Goal: Transaction & Acquisition: Book appointment/travel/reservation

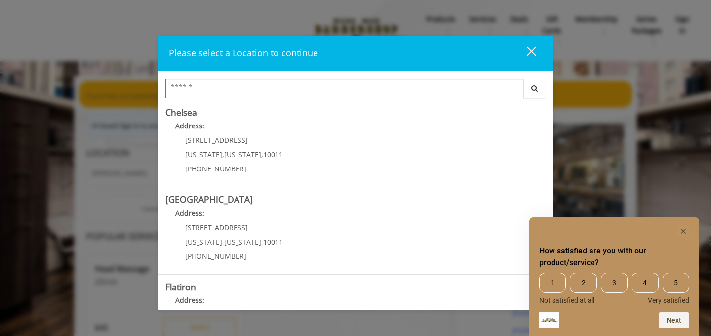
scroll to position [89, 0]
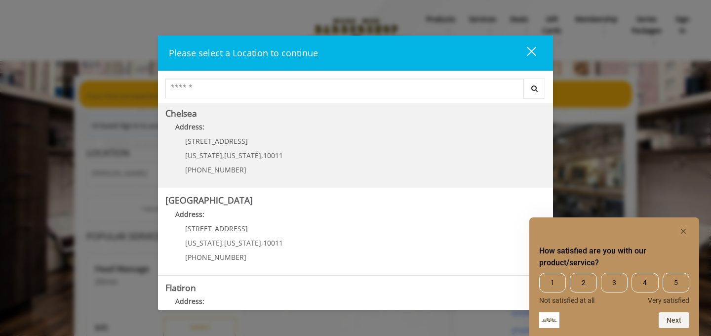
click at [249, 151] on span "[US_STATE]" at bounding box center [242, 155] width 37 height 9
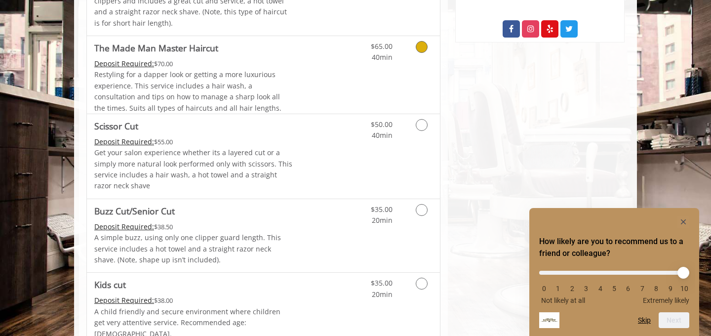
scroll to position [578, 0]
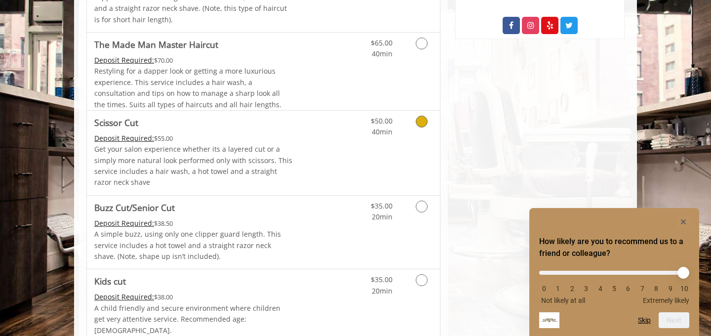
click at [422, 118] on icon "Grooming services" at bounding box center [422, 122] width 12 height 12
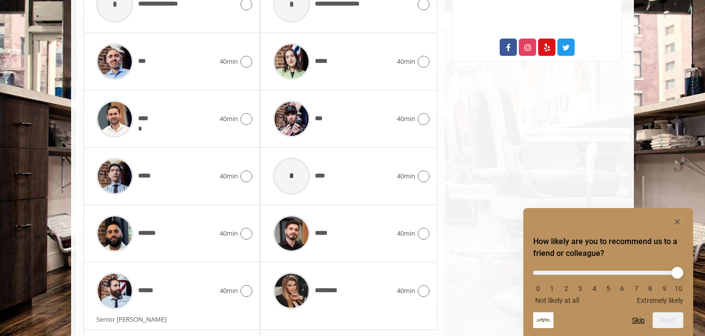
scroll to position [576, 0]
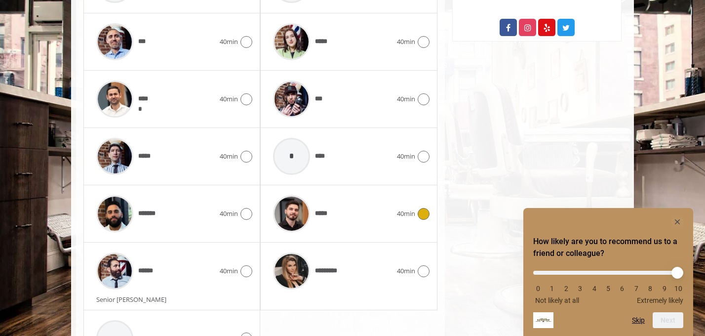
click at [420, 211] on icon at bounding box center [424, 214] width 12 height 12
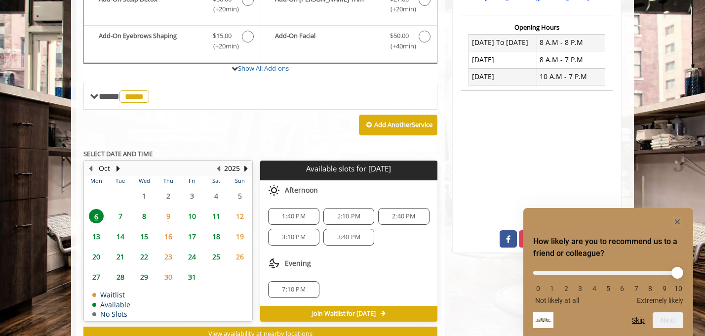
scroll to position [398, 0]
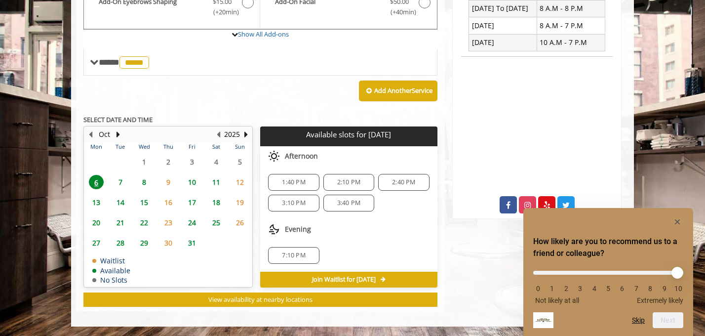
click at [348, 204] on span "3:40 PM" at bounding box center [348, 203] width 23 height 8
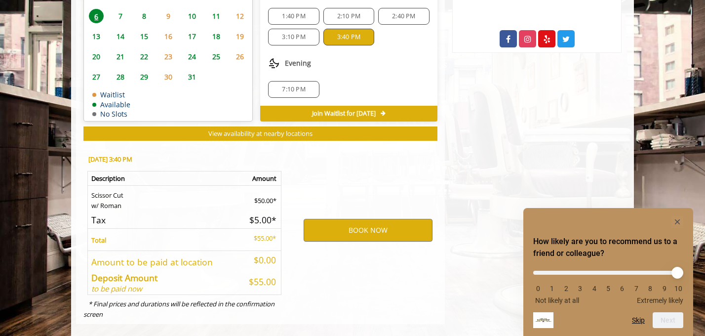
scroll to position [577, 0]
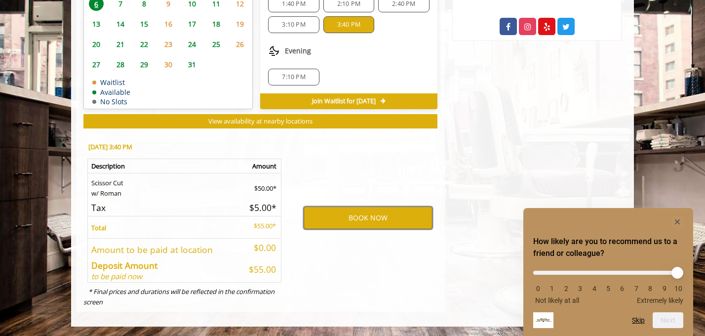
click at [383, 217] on button "BOOK NOW" at bounding box center [368, 217] width 129 height 23
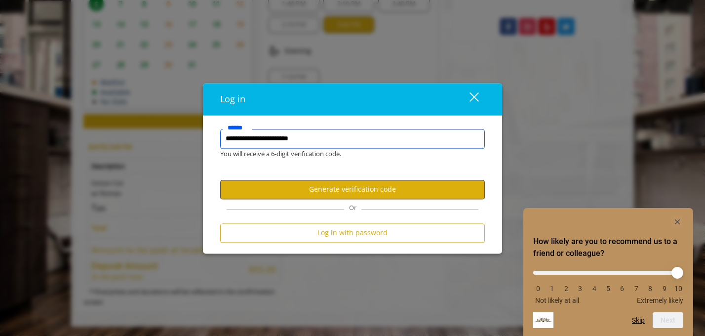
type input "**********"
click at [354, 190] on button "Generate verification code" at bounding box center [352, 189] width 265 height 19
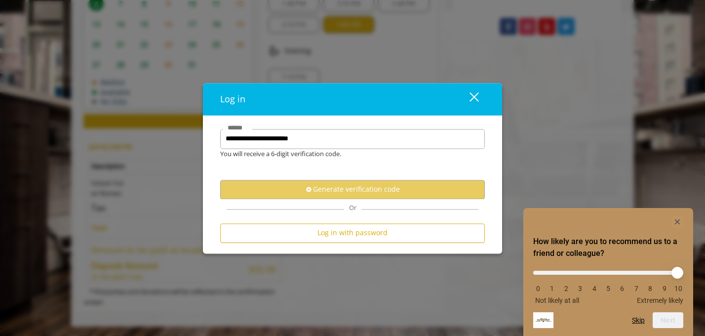
scroll to position [0, 0]
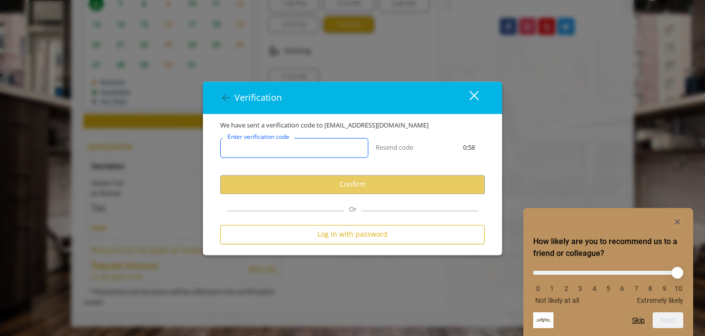
click at [308, 143] on input "Enter verification code" at bounding box center [294, 148] width 148 height 20
click at [280, 150] on input "Enter verification code" at bounding box center [294, 148] width 148 height 20
click at [313, 148] on input "Enter verification code" at bounding box center [294, 148] width 148 height 20
click at [679, 221] on rect "Hide survey" at bounding box center [678, 222] width 12 height 12
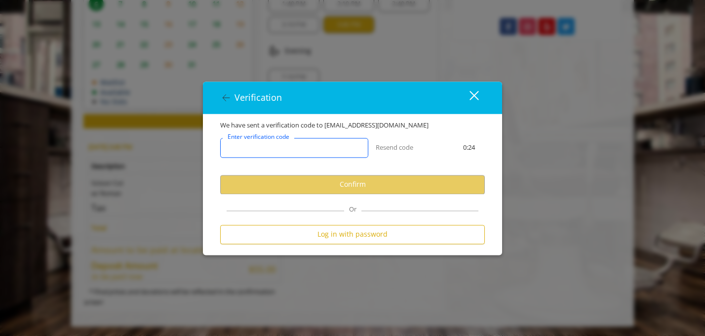
click at [305, 148] on input "Enter verification code" at bounding box center [294, 148] width 148 height 20
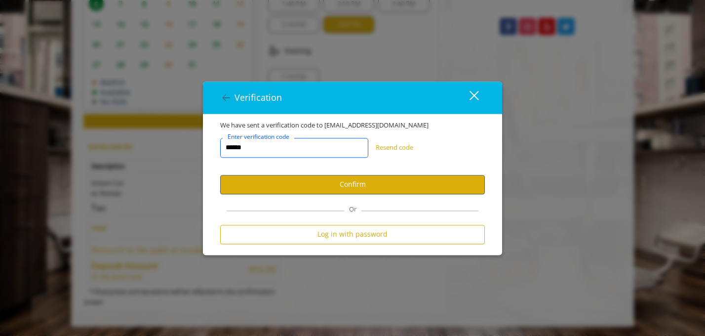
type input "******"
click at [344, 193] on button "Confirm" at bounding box center [352, 184] width 265 height 19
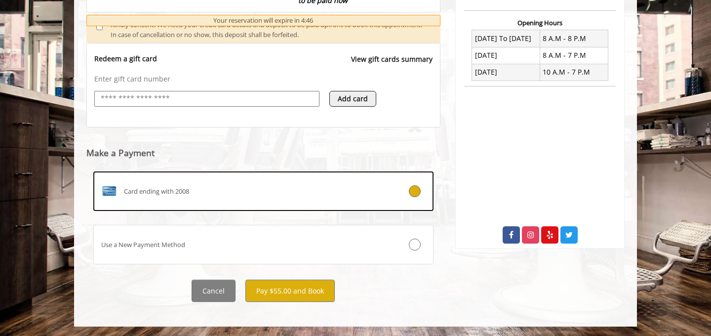
scroll to position [369, 0]
click at [286, 294] on button "Pay $55.00 and Book" at bounding box center [290, 290] width 89 height 22
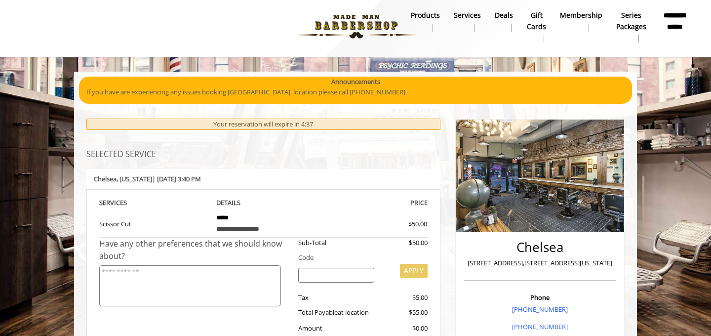
scroll to position [0, 0]
